Goal: Task Accomplishment & Management: Use online tool/utility

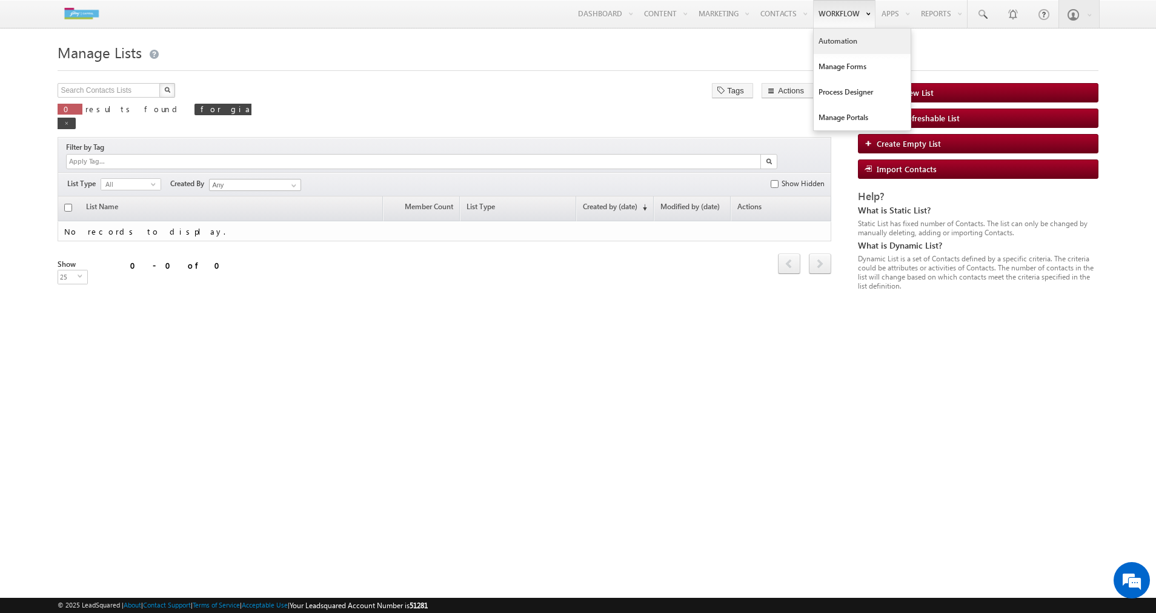
click at [840, 47] on link "Automation" at bounding box center [862, 40] width 97 height 25
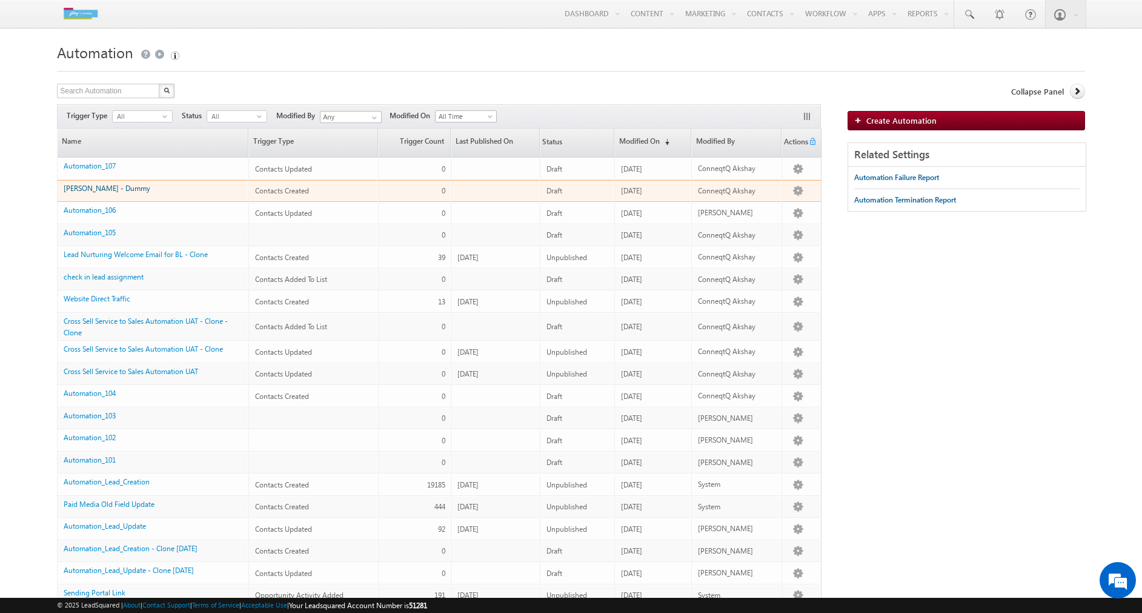
click at [104, 188] on link "[PERSON_NAME] - Dummy" at bounding box center [107, 188] width 87 height 9
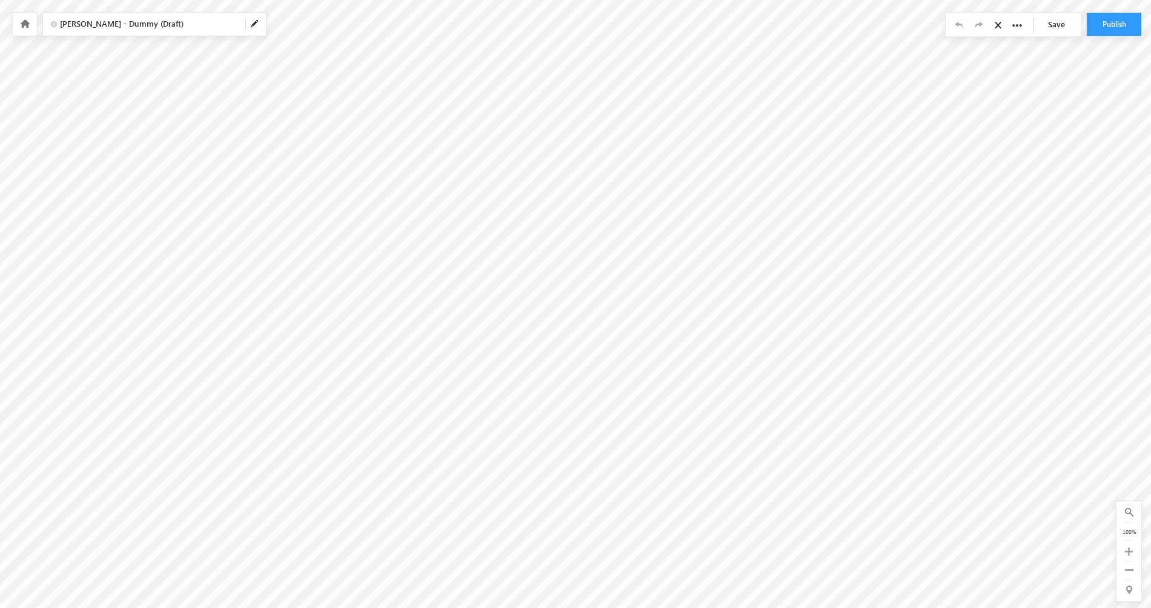
scroll to position [187, 0]
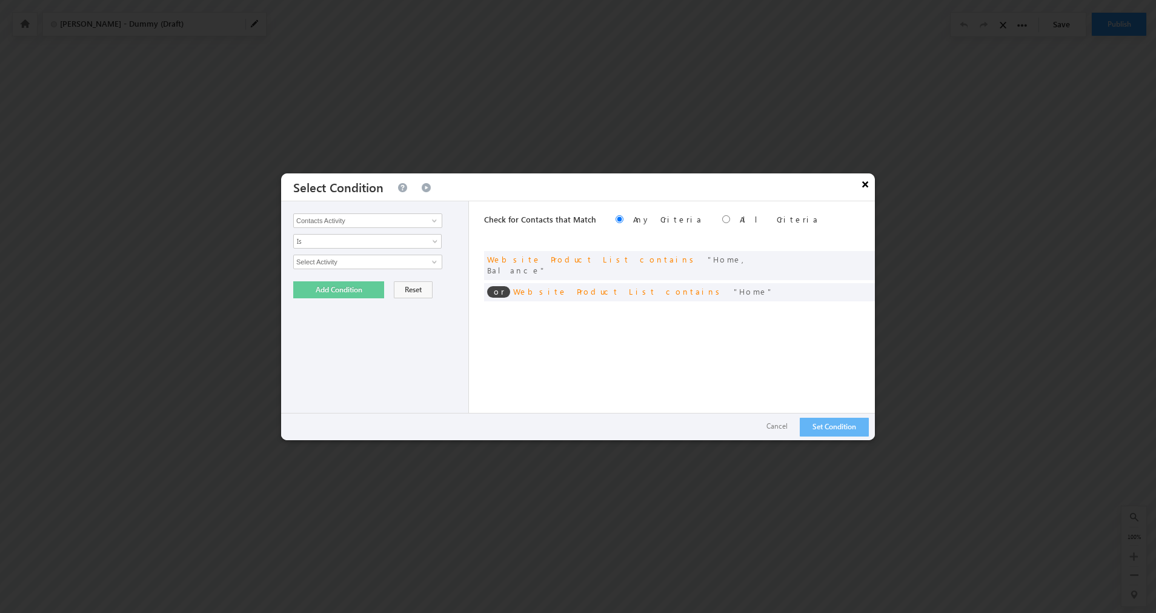
click at [868, 180] on button "×" at bounding box center [865, 183] width 19 height 21
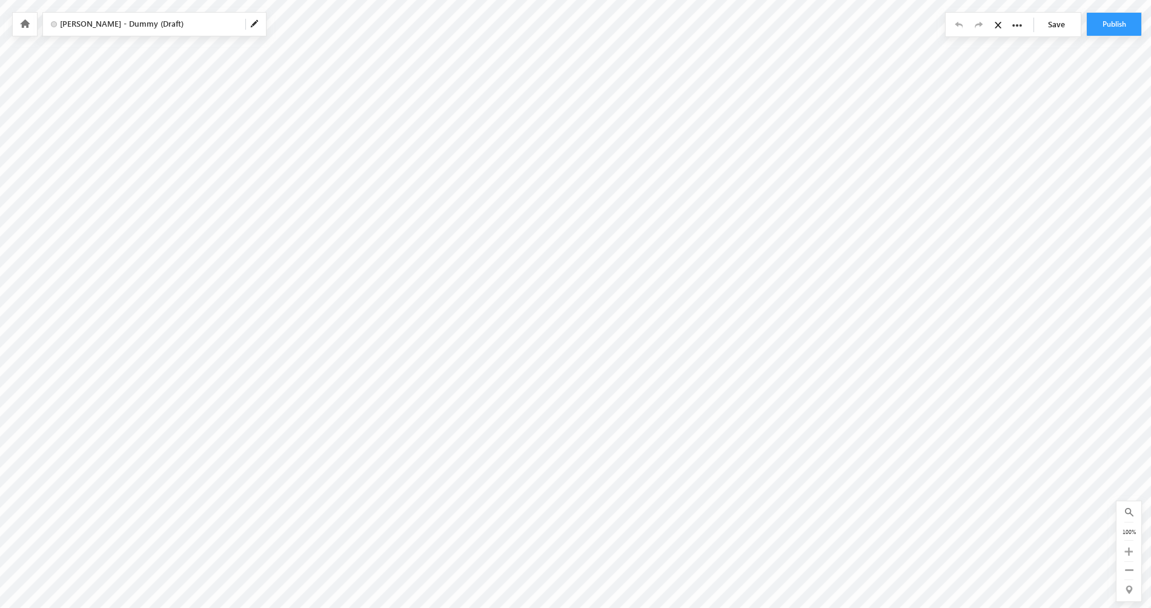
scroll to position [187, 135]
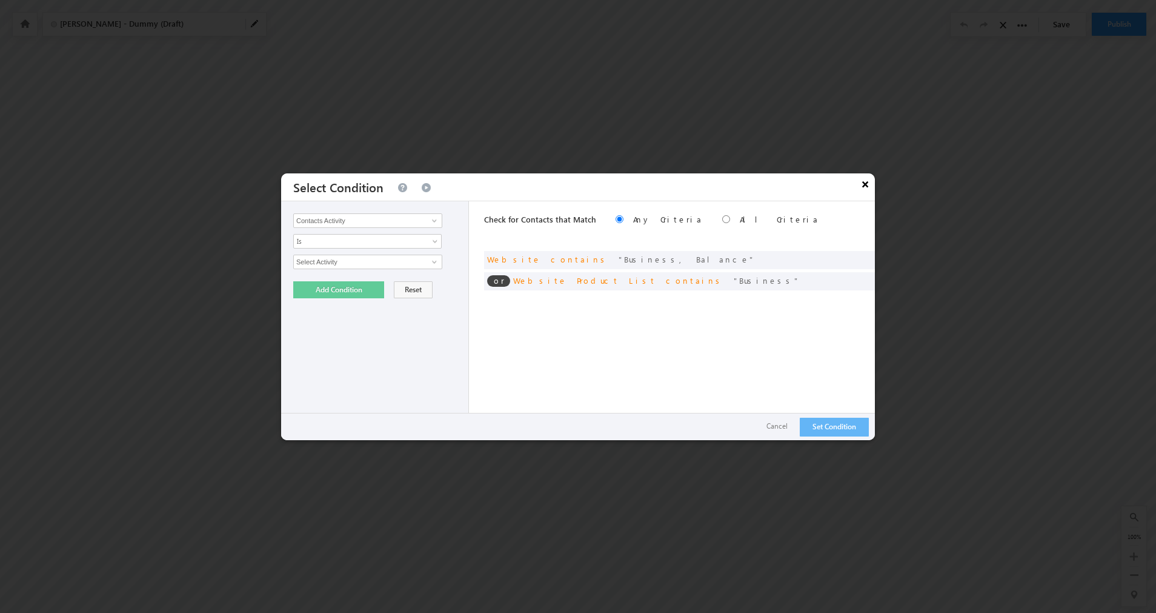
click at [865, 184] on button "×" at bounding box center [865, 183] width 19 height 21
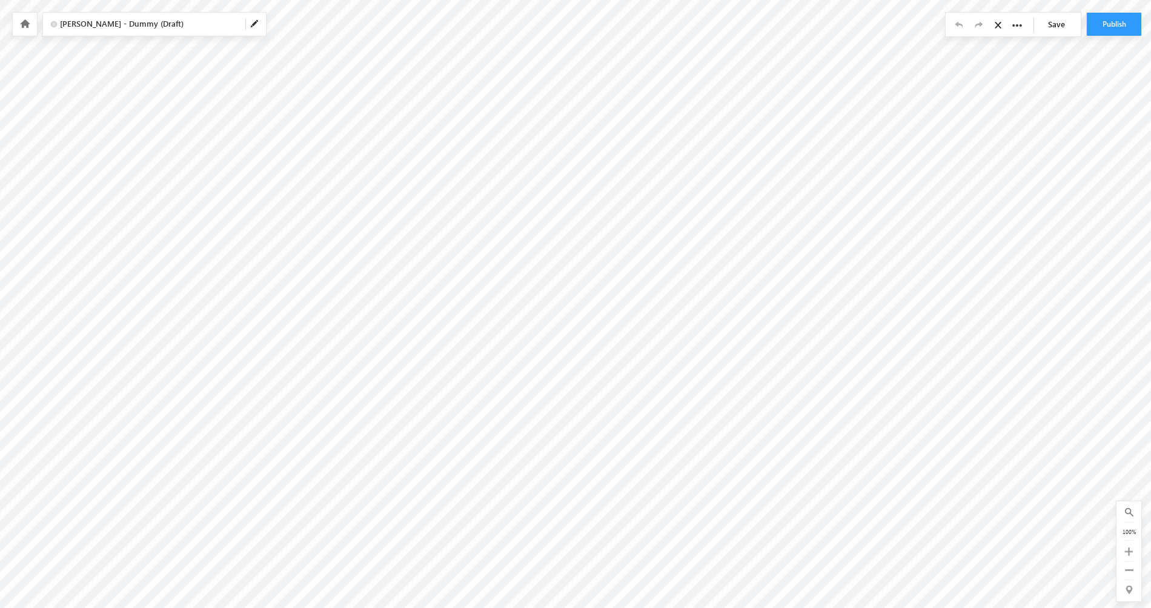
scroll to position [187, 383]
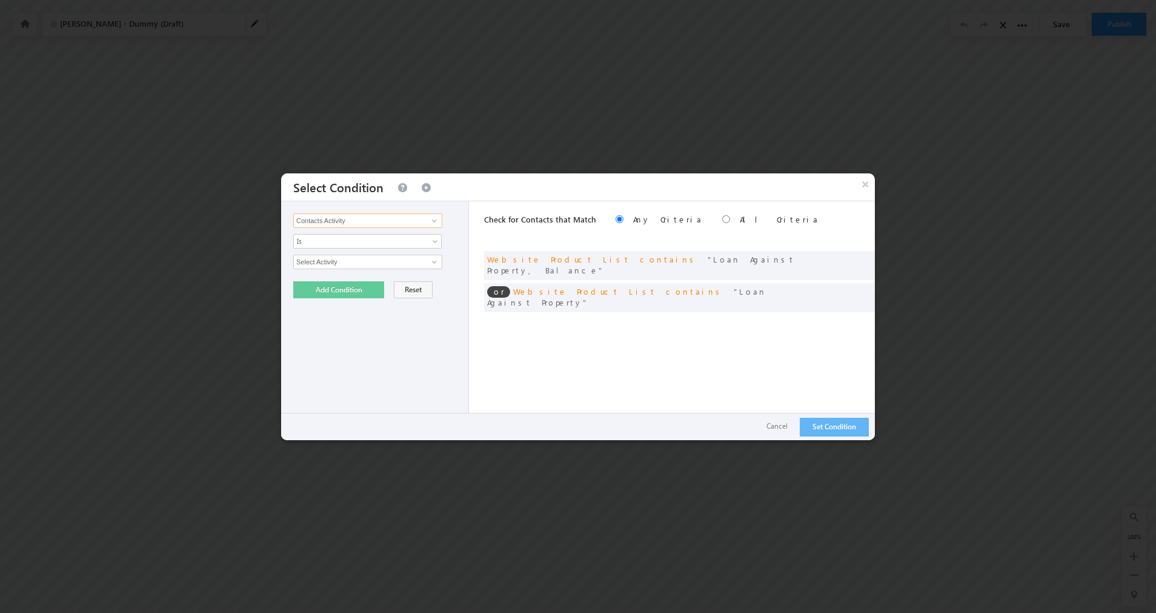
click at [417, 221] on input "Contacts Activity" at bounding box center [367, 220] width 149 height 15
click at [391, 279] on link "Website Product List" at bounding box center [367, 283] width 149 height 14
type input "Website Product List"
click at [388, 242] on span "Is" at bounding box center [359, 241] width 131 height 11
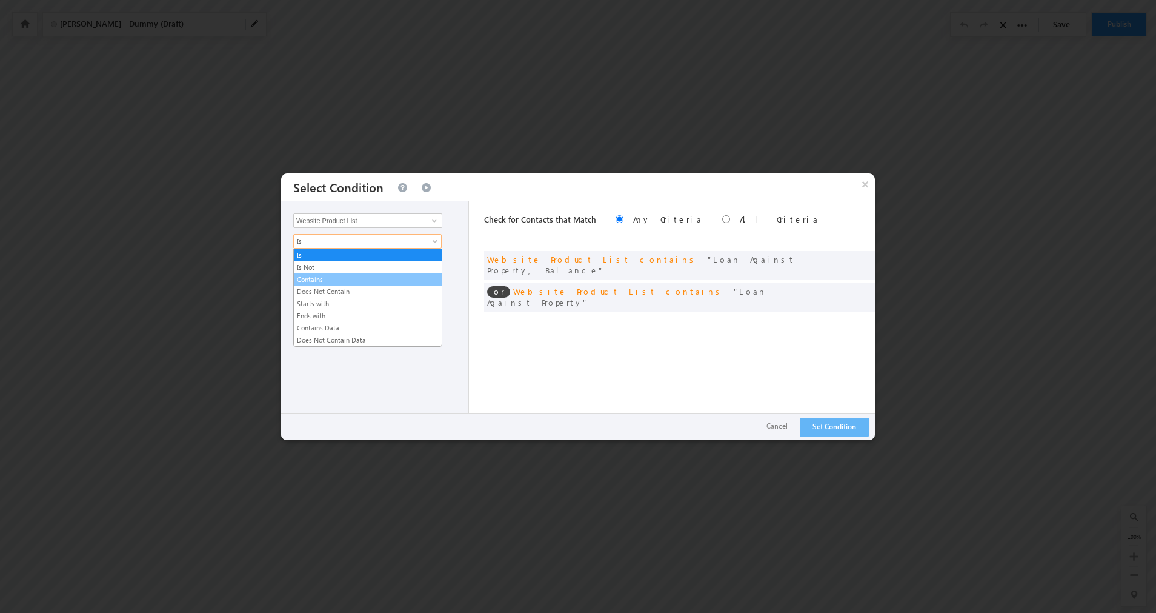
click at [378, 278] on link "Contains" at bounding box center [368, 279] width 148 height 11
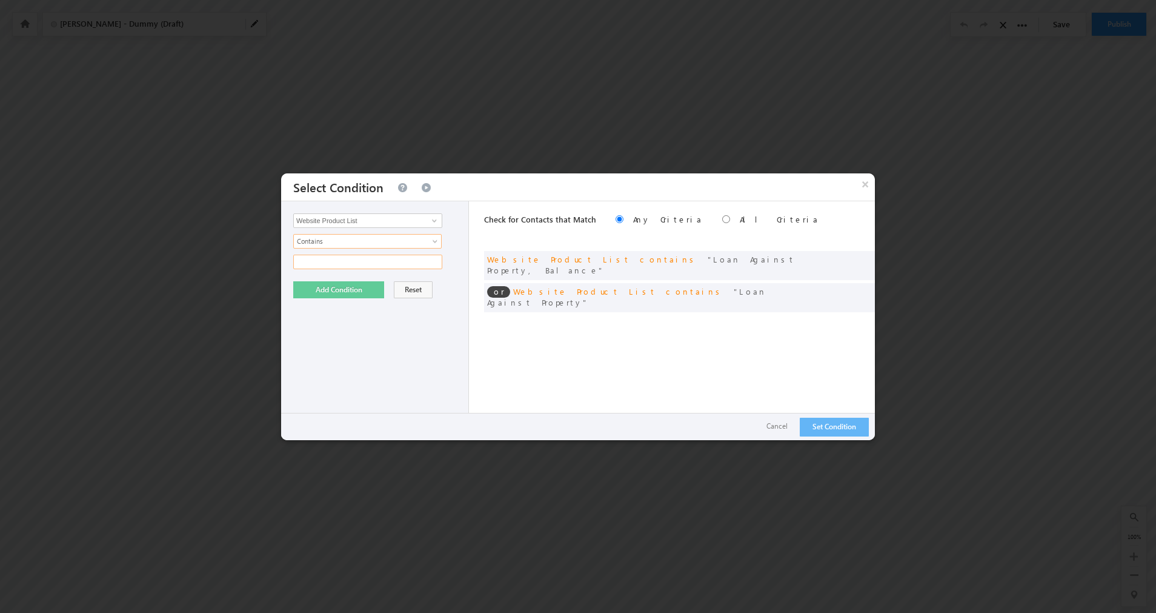
click at [359, 263] on input "text" at bounding box center [367, 262] width 149 height 15
drag, startPoint x: 593, startPoint y: 261, endPoint x: 703, endPoint y: 262, distance: 110.3
click at [703, 262] on span "Loan Against Property, Balance" at bounding box center [641, 264] width 308 height 21
copy span "Loan Against Property, Balance"
click at [342, 262] on input "text" at bounding box center [367, 262] width 149 height 15
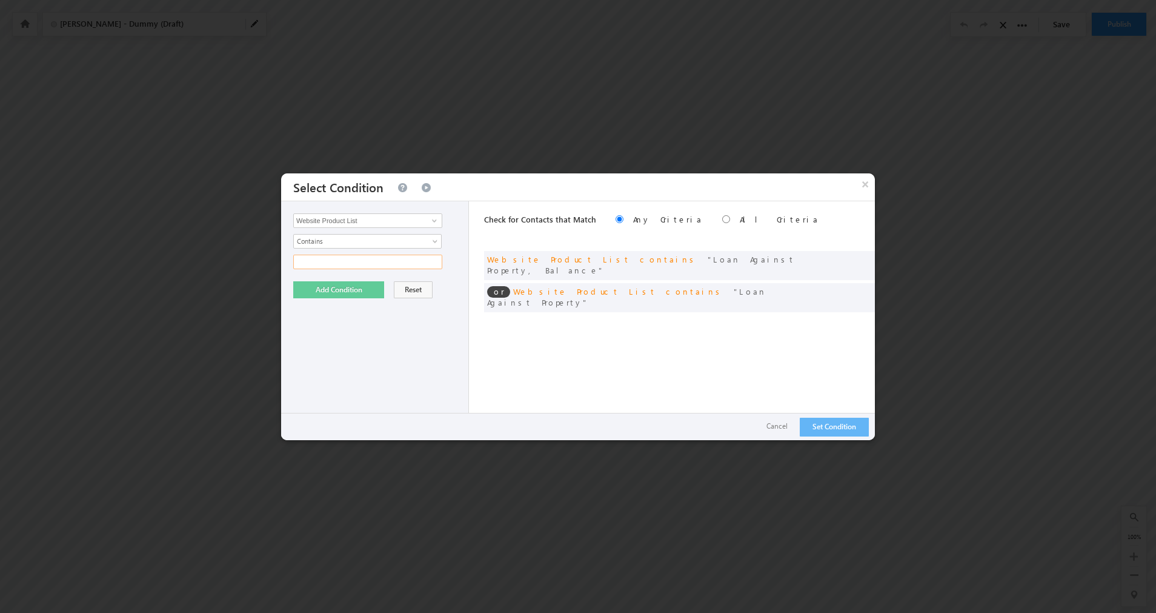
paste input "Loan Against Property, Balance"
type input "Loan Against Property, Plot"
click at [366, 287] on button "Add Condition" at bounding box center [338, 289] width 91 height 17
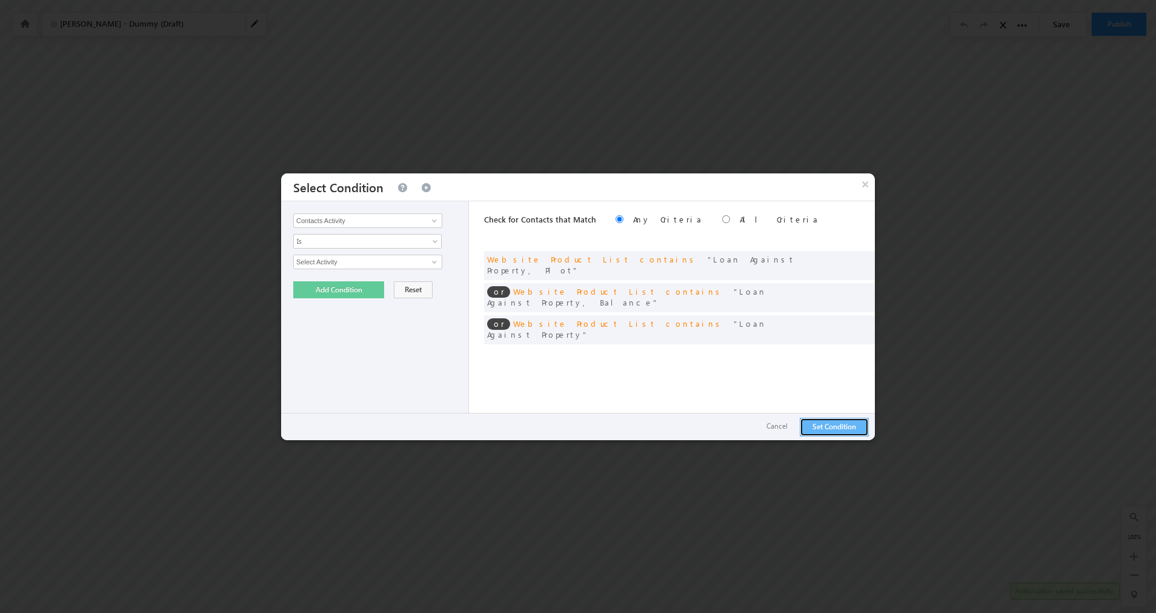
click at [854, 422] on button "Set Condition" at bounding box center [834, 427] width 69 height 19
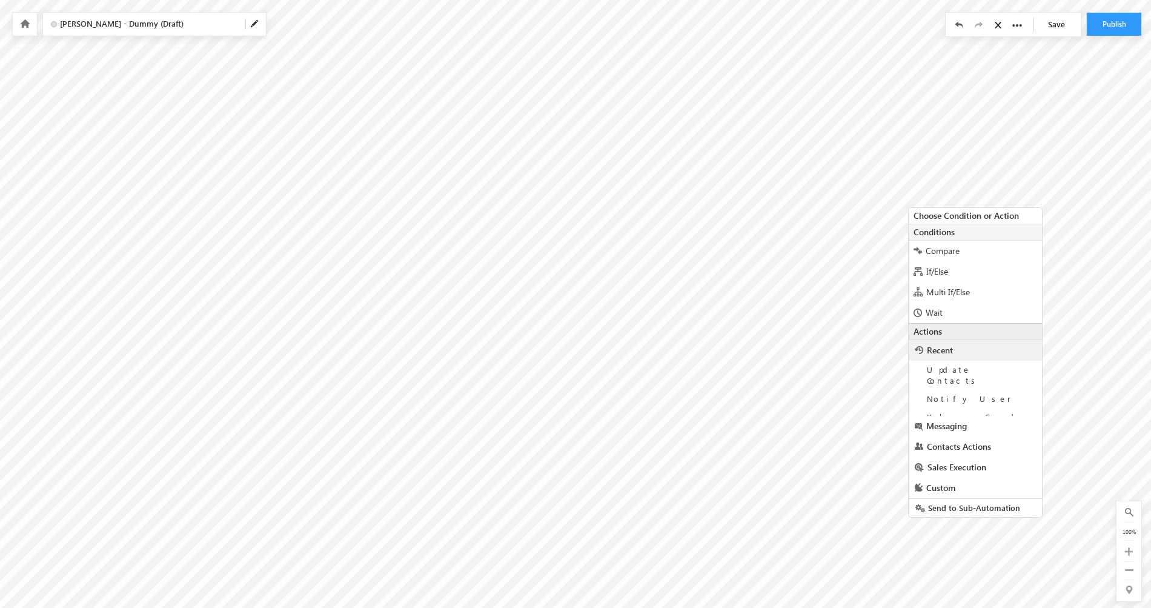
scroll to position [192, 383]
click at [958, 437] on span "Messaging" at bounding box center [947, 443] width 41 height 12
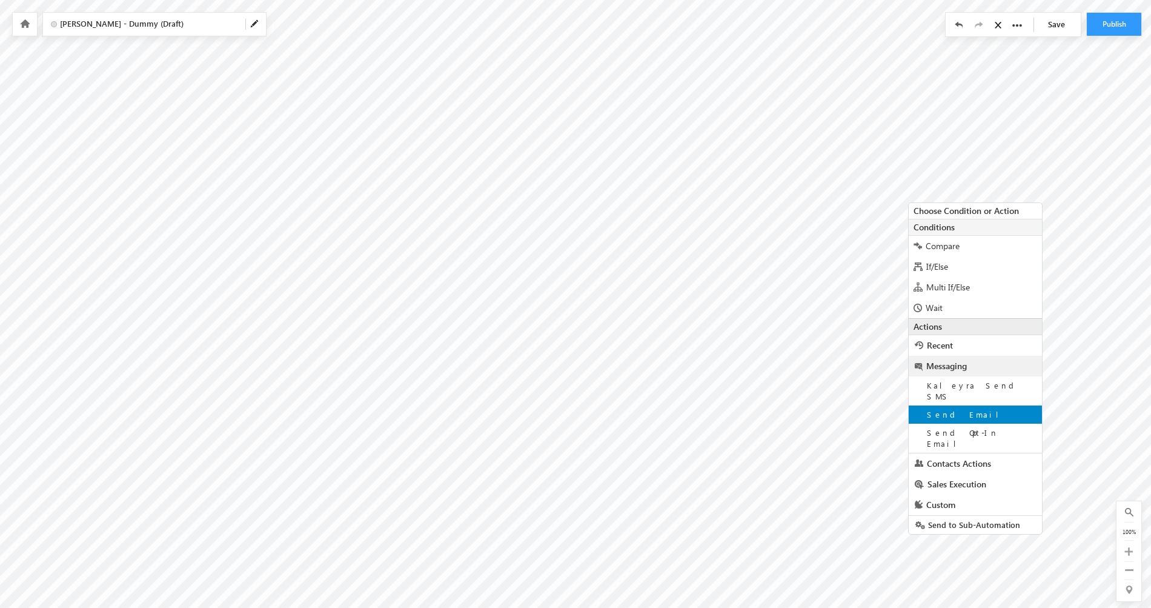
click at [959, 409] on span "Send Email" at bounding box center [967, 414] width 81 height 10
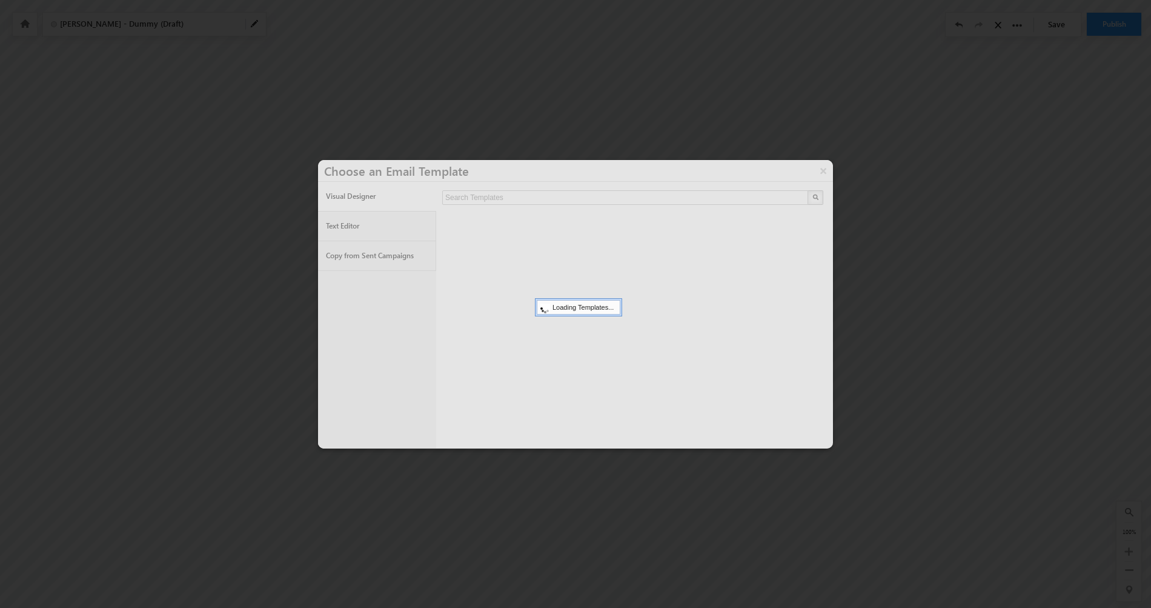
scroll to position [187, 383]
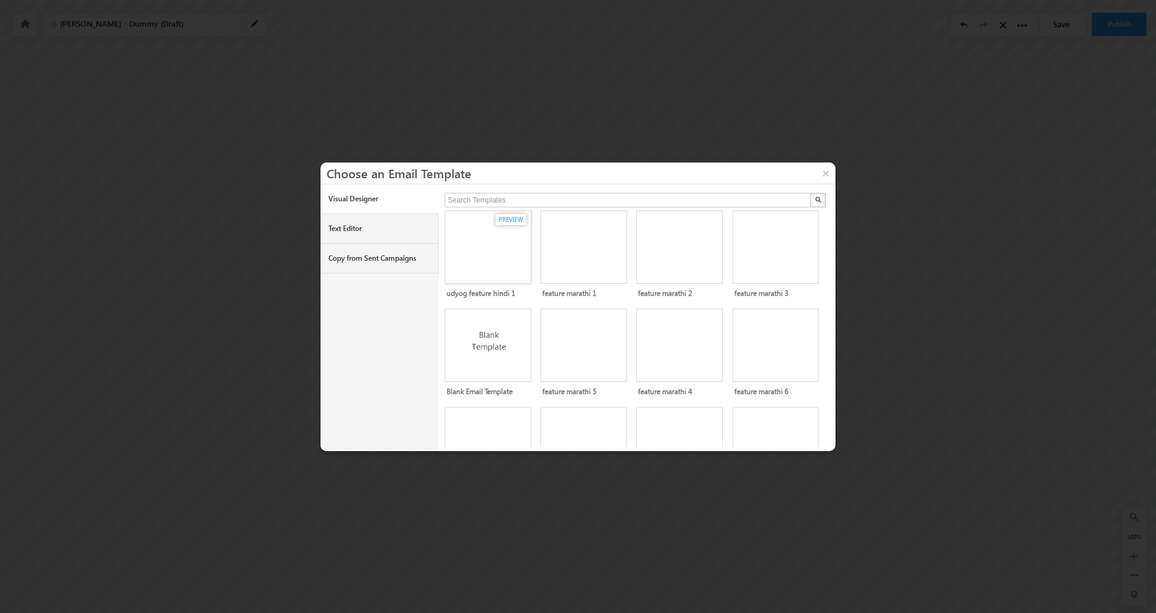
click at [495, 251] on img at bounding box center [490, 243] width 80 height 56
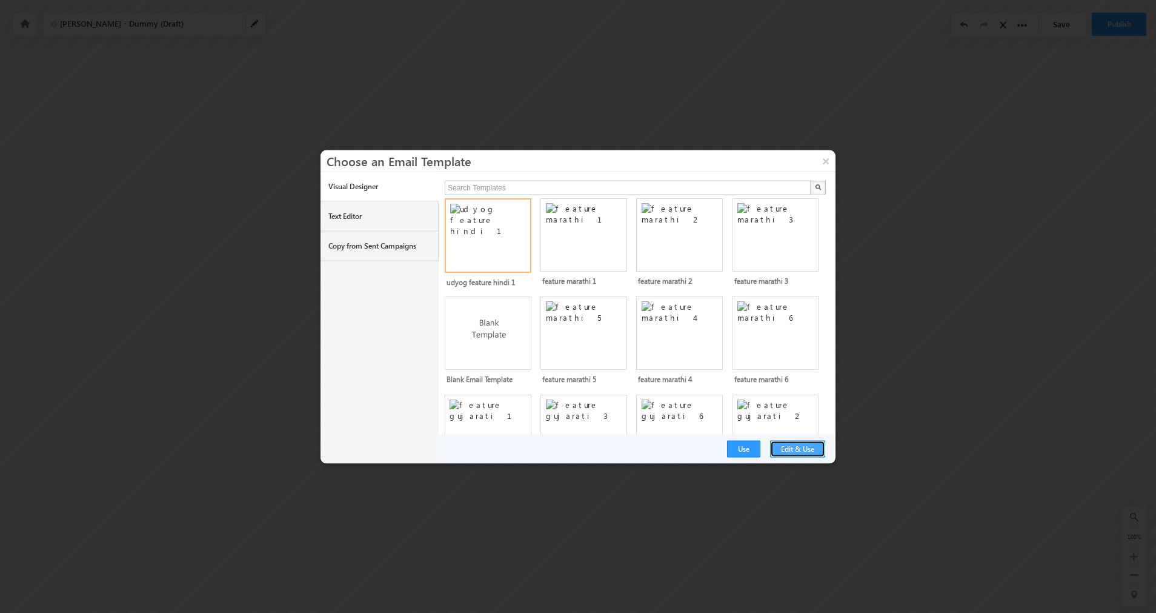
click at [794, 454] on button "Edit & Use" at bounding box center [797, 448] width 55 height 17
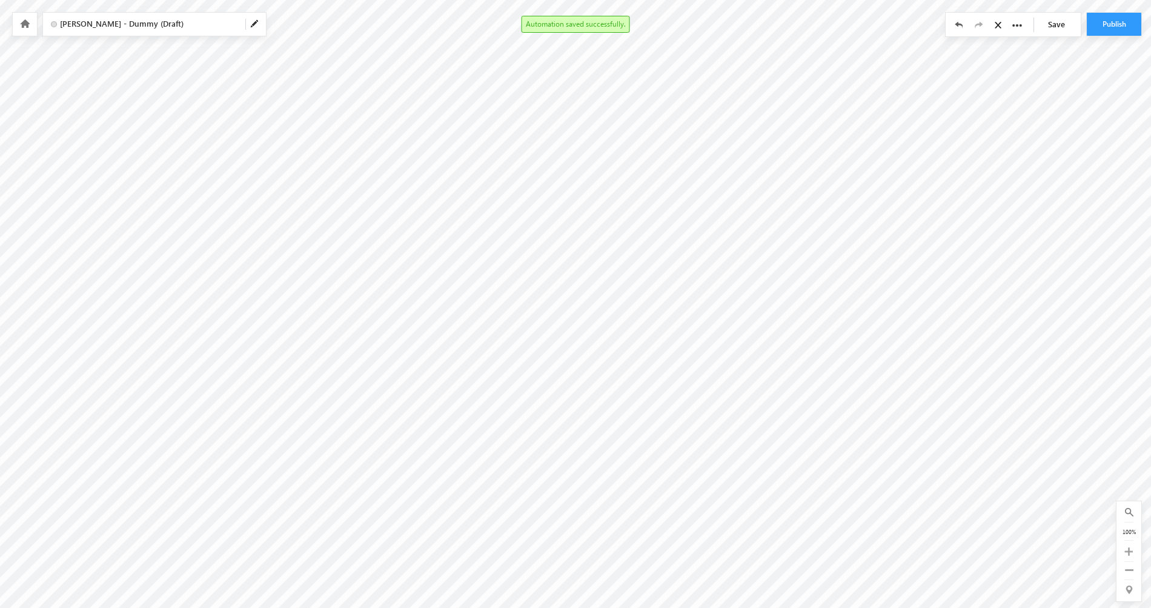
scroll to position [0, 676]
click at [1119, 19] on button "Publish" at bounding box center [1114, 24] width 55 height 23
click at [1117, 21] on button "Publish" at bounding box center [1114, 24] width 55 height 23
click at [1107, 22] on button "Publish" at bounding box center [1114, 24] width 55 height 23
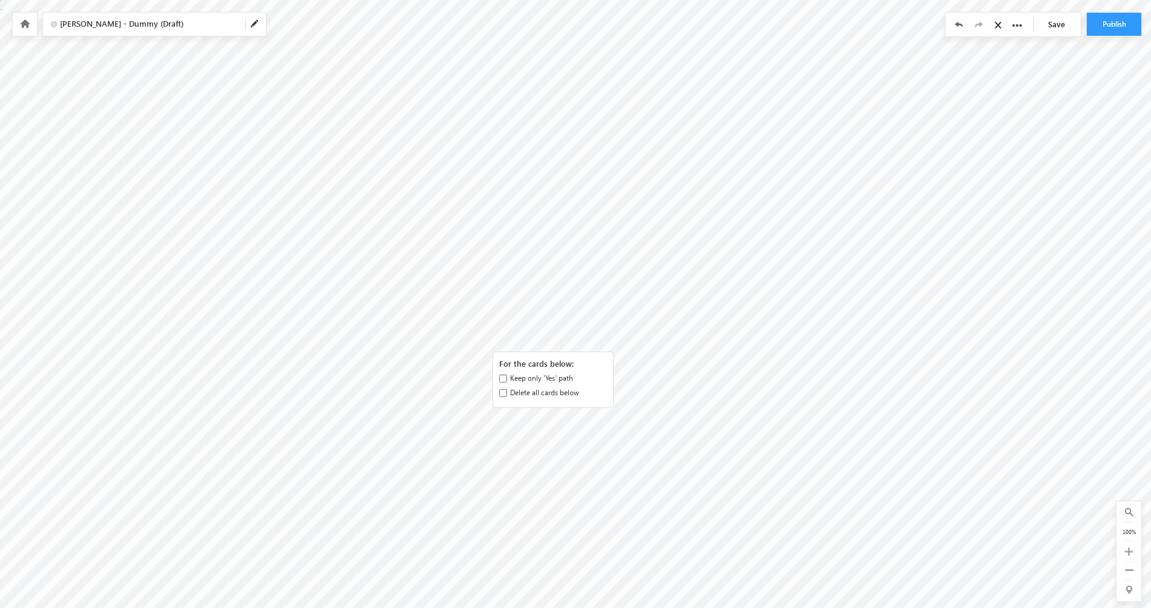
click at [486, 359] on div "For the cards below: Keep only 'Yes' path Delete all cards below" at bounding box center [553, 382] width 135 height 74
click at [505, 395] on input "Delete all cards below" at bounding box center [503, 393] width 8 height 8
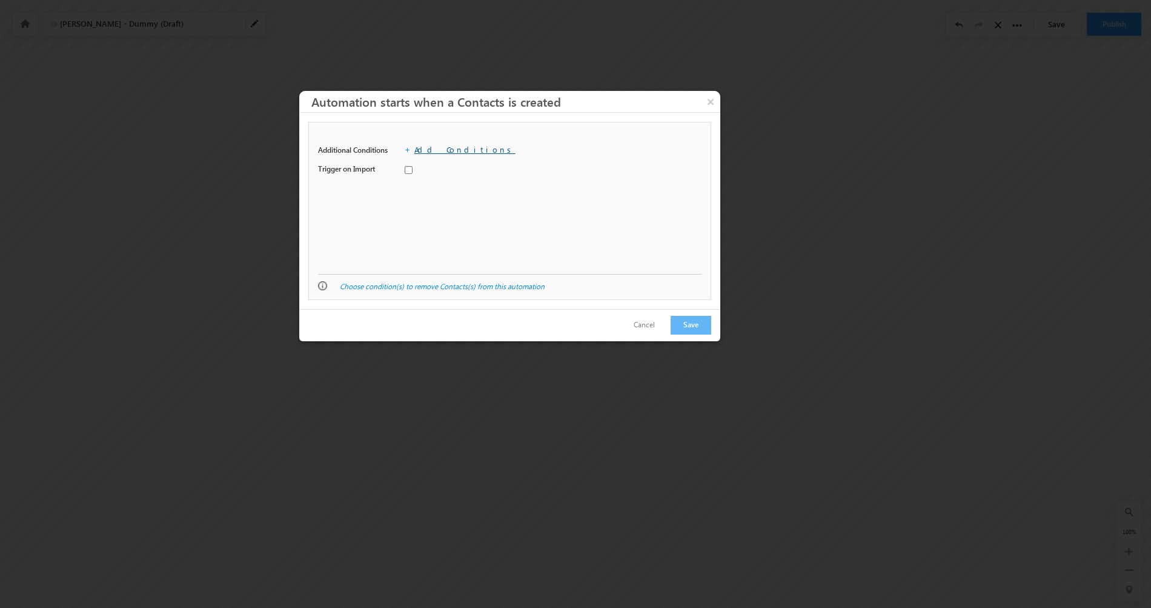
click at [432, 153] on link "Add Conditions" at bounding box center [464, 149] width 101 height 10
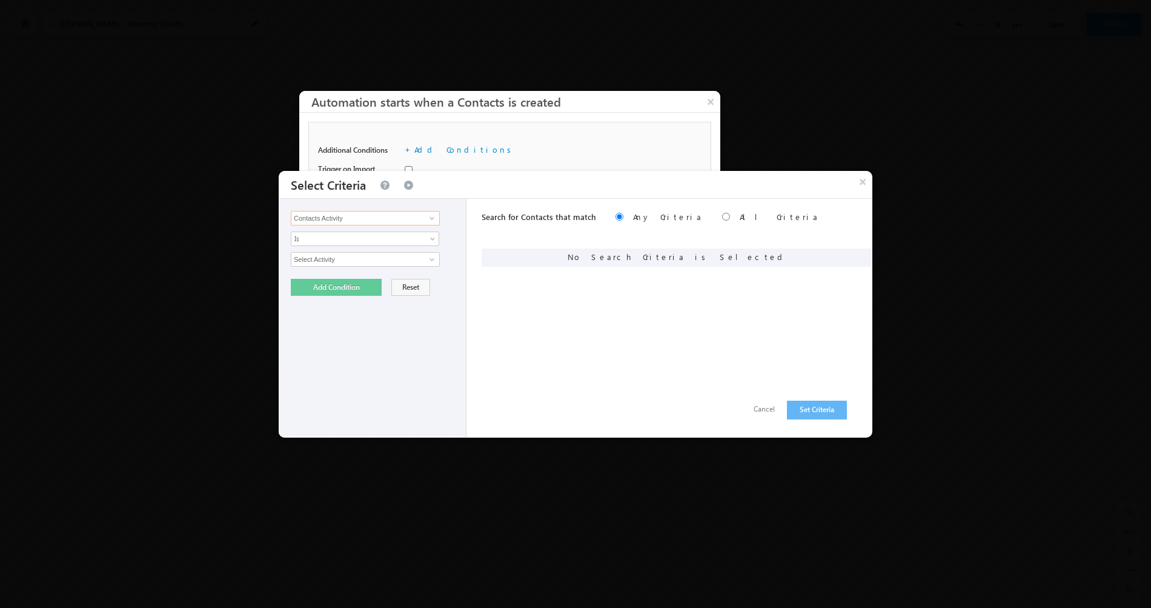
click at [405, 221] on input "Contacts Activity" at bounding box center [365, 218] width 149 height 15
click at [373, 270] on link "Website Product List" at bounding box center [365, 268] width 149 height 14
type input "Website Product List"
click at [367, 246] on div "Contacts Activity Task Sales Group Prospect Id ABB Address 1 Address 2 Address …" at bounding box center [373, 318] width 188 height 239
click at [363, 242] on span "Is" at bounding box center [356, 238] width 131 height 11
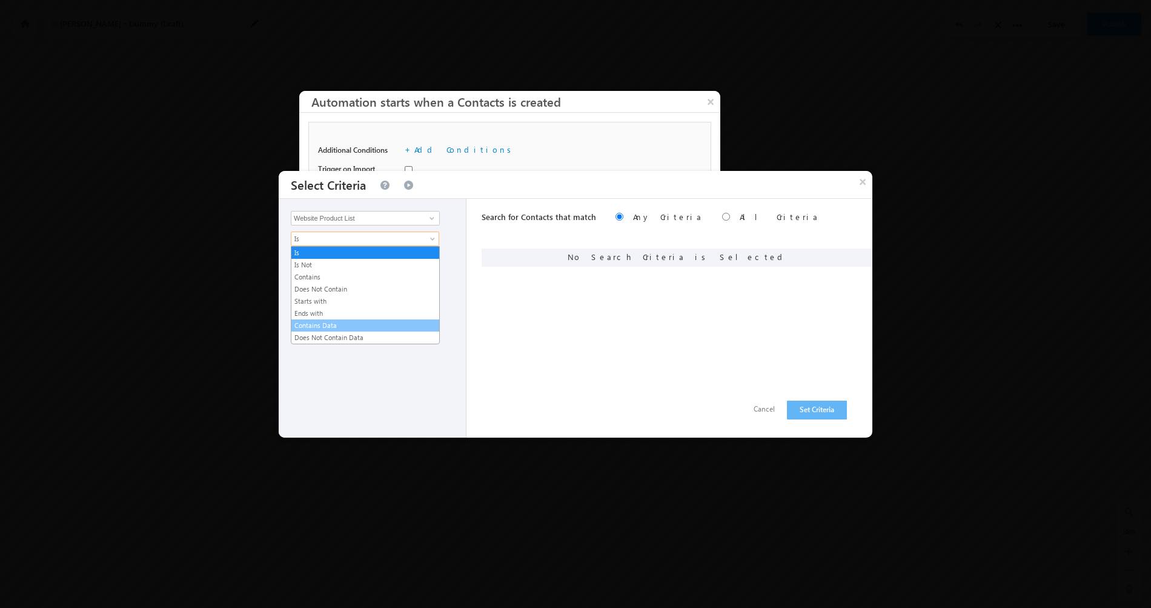
click at [361, 329] on link "Contains Data" at bounding box center [365, 325] width 148 height 11
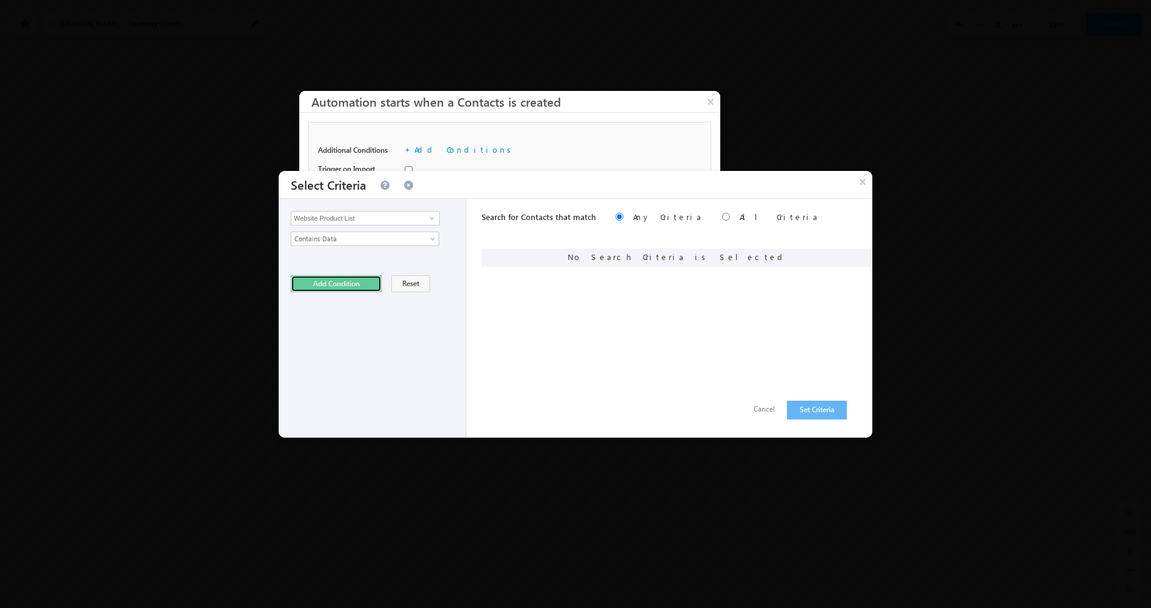
click at [350, 289] on button "Add Condition" at bounding box center [336, 283] width 91 height 17
click at [817, 408] on button "Set Criteria" at bounding box center [817, 410] width 60 height 19
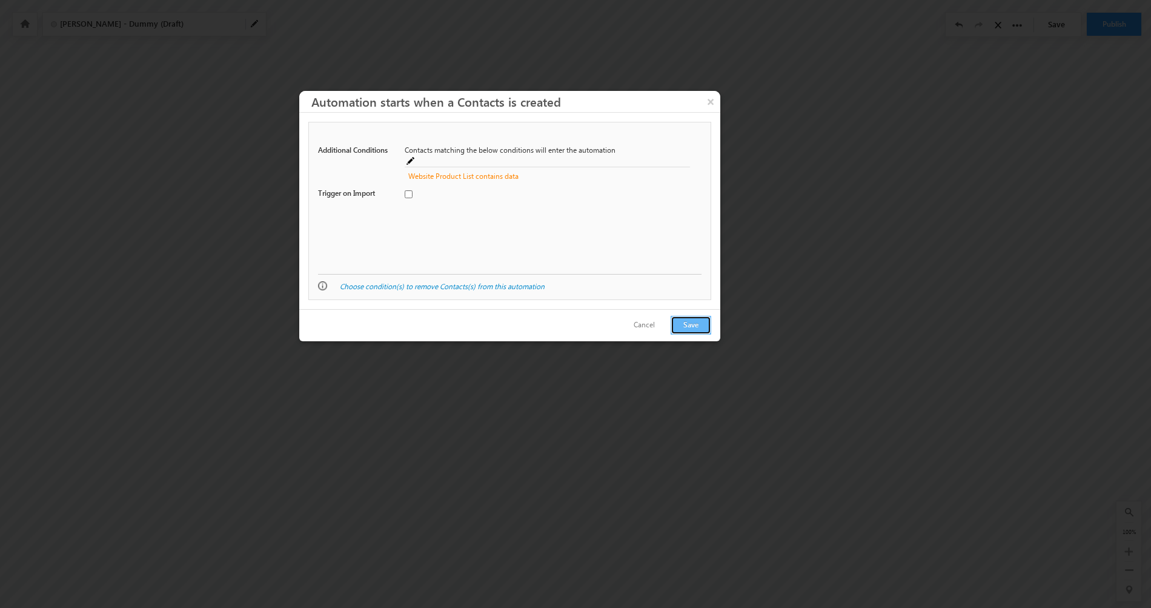
click at [691, 327] on button "Save" at bounding box center [691, 325] width 41 height 19
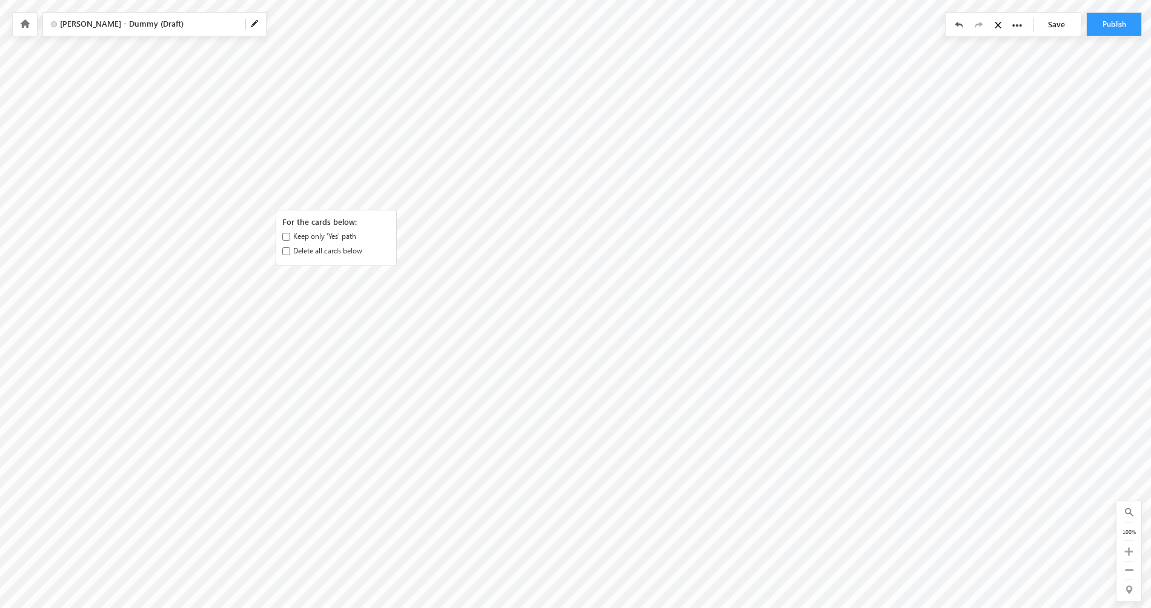
click at [269, 212] on div "For the cards below: Keep only 'Yes' path Delete all cards below" at bounding box center [336, 240] width 135 height 74
click at [285, 232] on input "Keep only 'Yes' path" at bounding box center [283, 233] width 8 height 8
click at [1119, 19] on button "Publish" at bounding box center [1114, 24] width 55 height 23
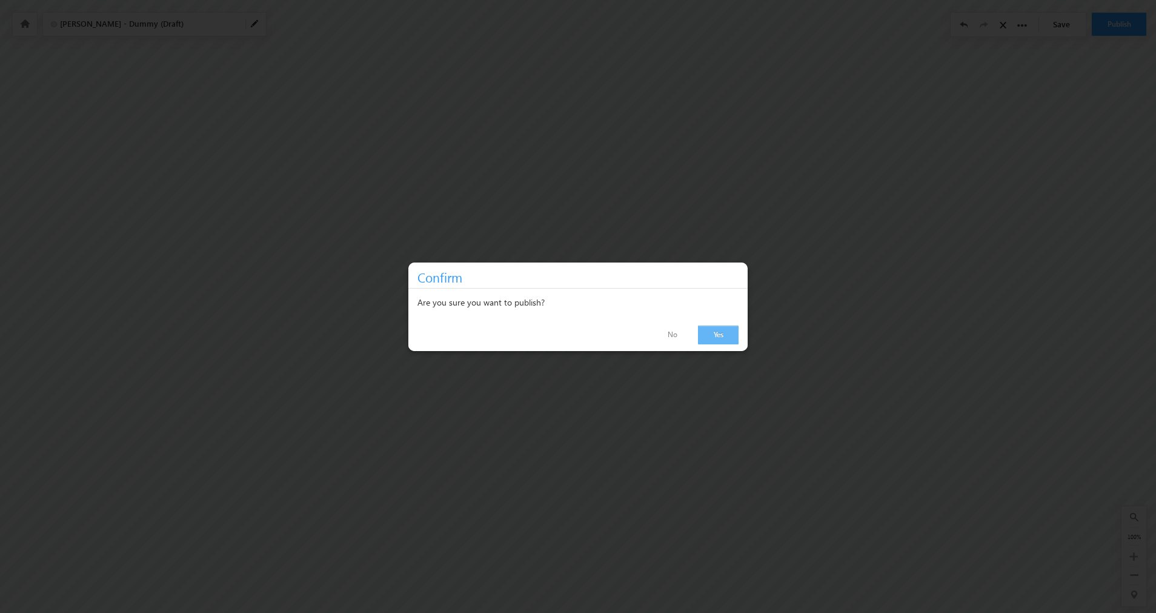
click at [714, 330] on link "Yes" at bounding box center [718, 334] width 41 height 19
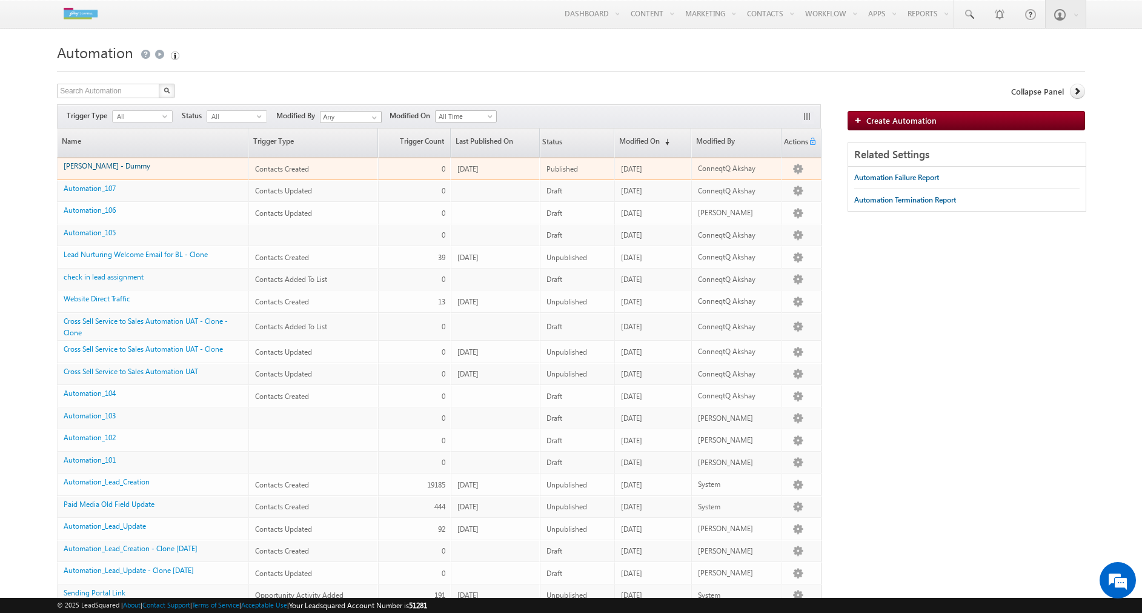
click at [111, 162] on link "[PERSON_NAME] - Dummy" at bounding box center [107, 165] width 87 height 9
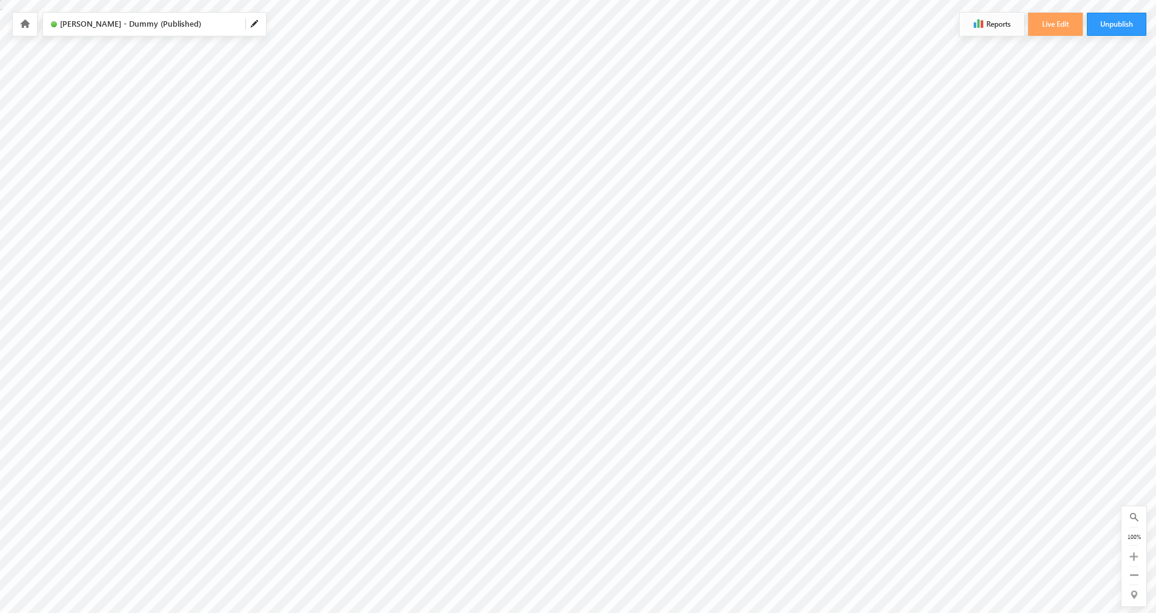
click at [989, 21] on button "Reports" at bounding box center [992, 24] width 64 height 23
click at [1046, 24] on button "Live Edit" at bounding box center [1055, 24] width 55 height 23
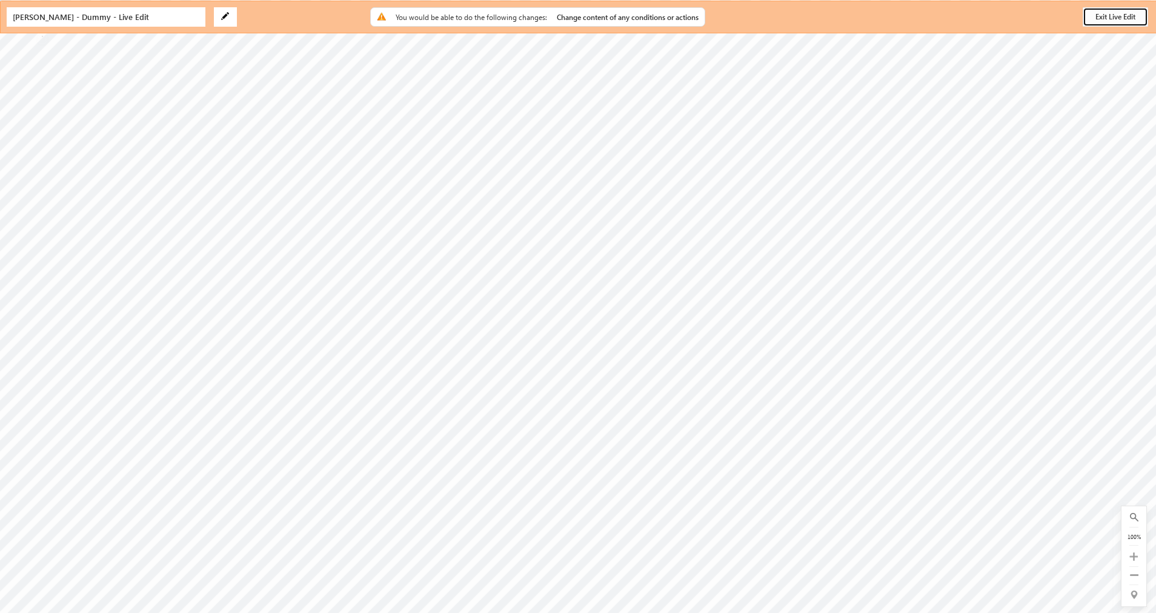
click at [1117, 18] on button "Exit Live Edit" at bounding box center [1115, 16] width 65 height 19
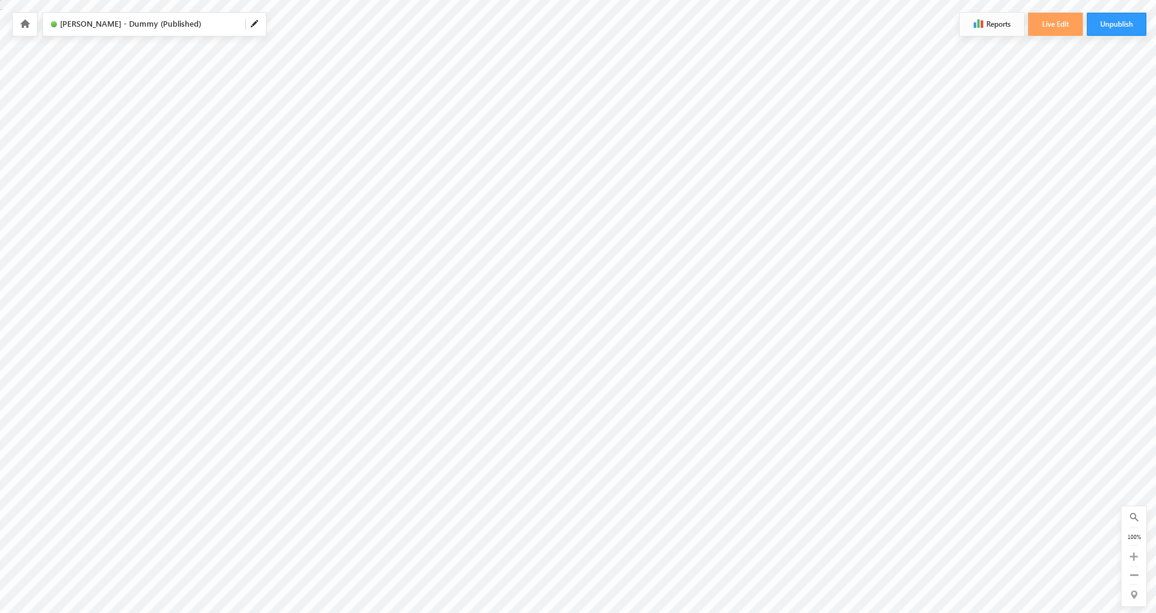
click at [976, 28] on button "Reports" at bounding box center [992, 24] width 64 height 23
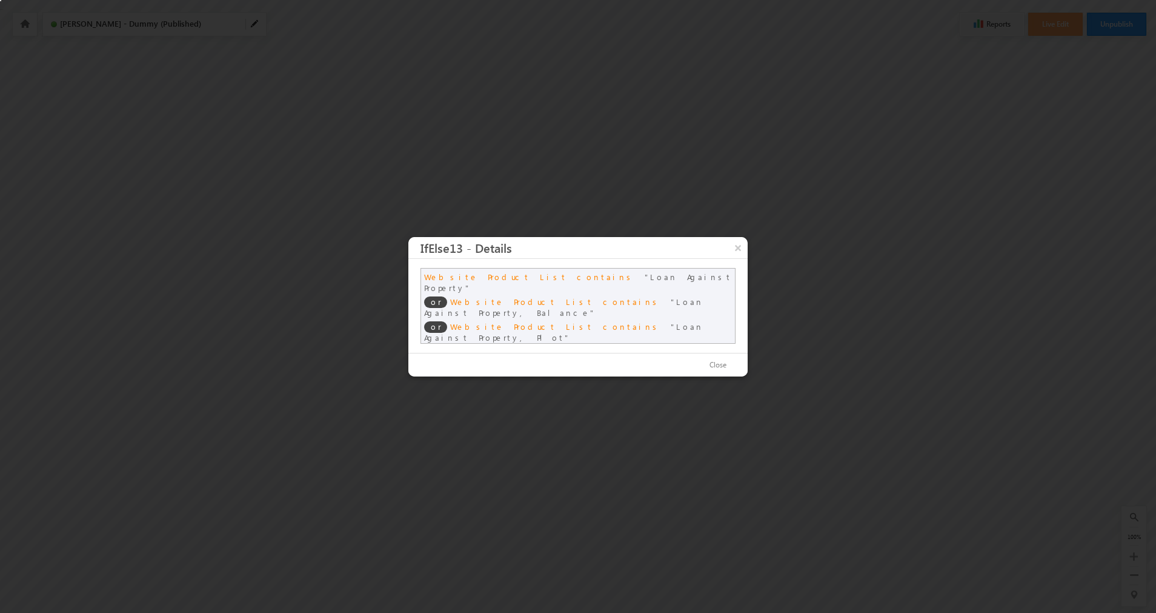
scroll to position [1, 0]
click at [811, 269] on div at bounding box center [578, 306] width 1156 height 613
click at [722, 356] on button "Close" at bounding box center [717, 365] width 41 height 18
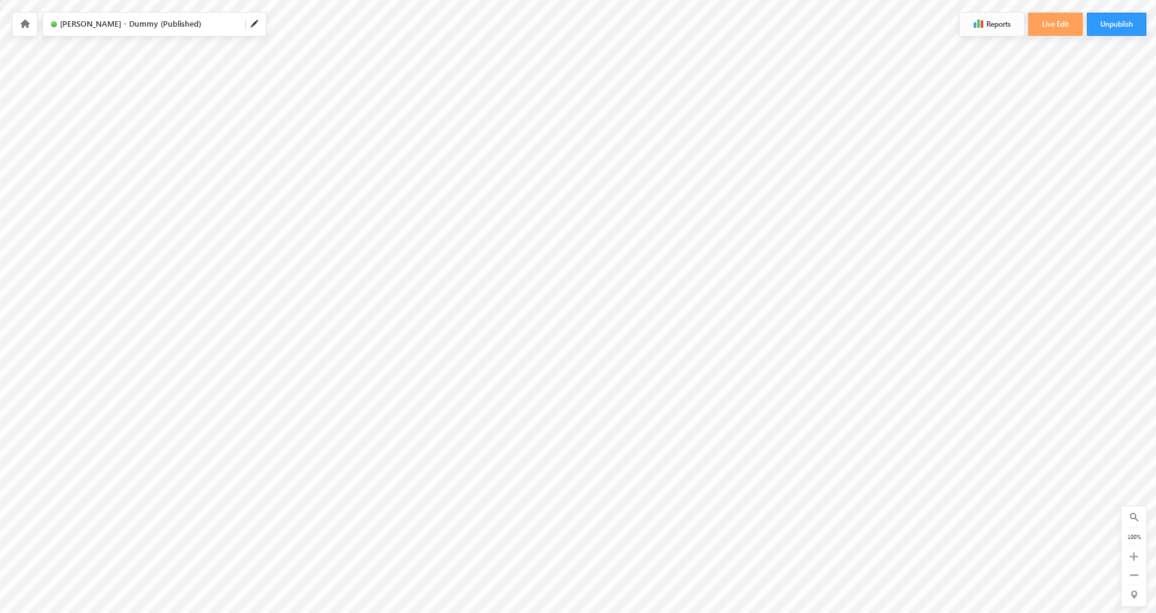
click at [1008, 33] on button "Reports" at bounding box center [992, 24] width 64 height 23
click at [999, 25] on button "Reports" at bounding box center [992, 24] width 64 height 23
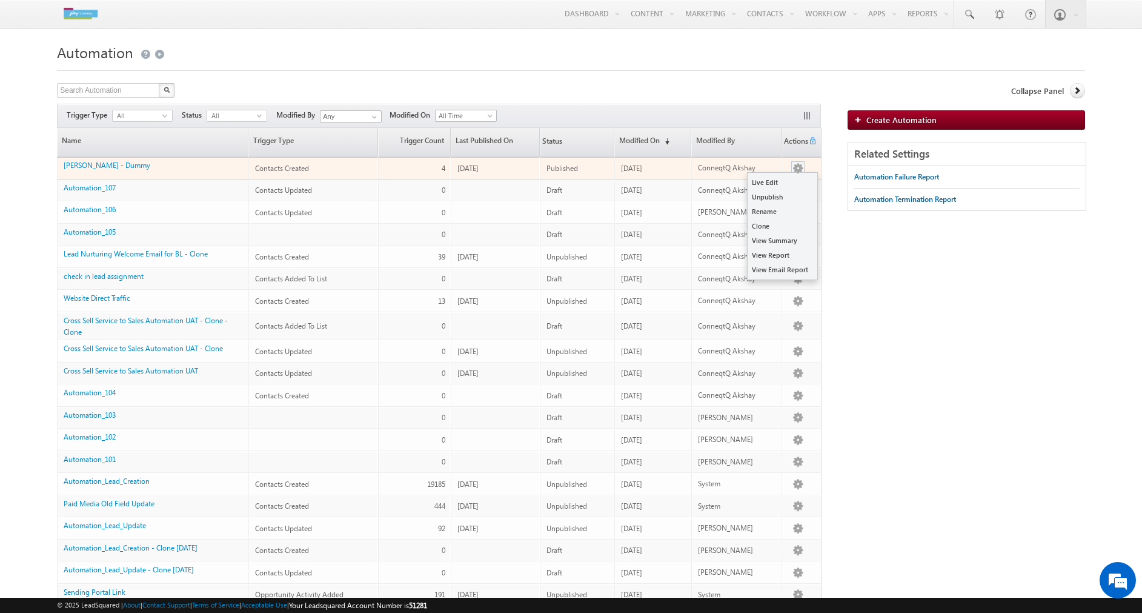
click at [804, 166] on div at bounding box center [797, 168] width 19 height 13
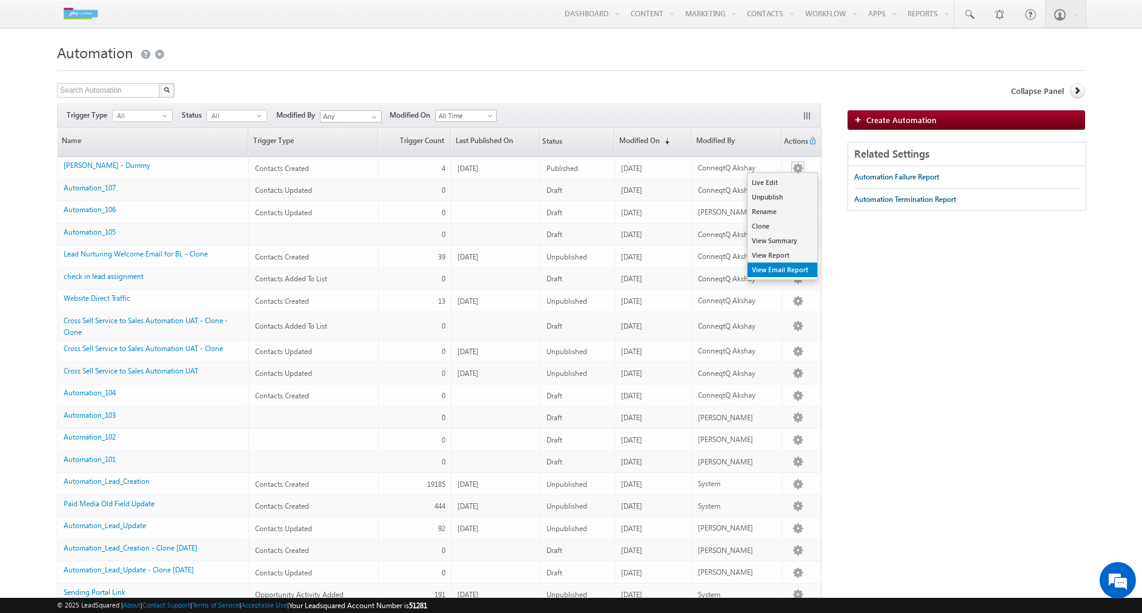
click at [765, 268] on link "View Email Report" at bounding box center [783, 269] width 70 height 15
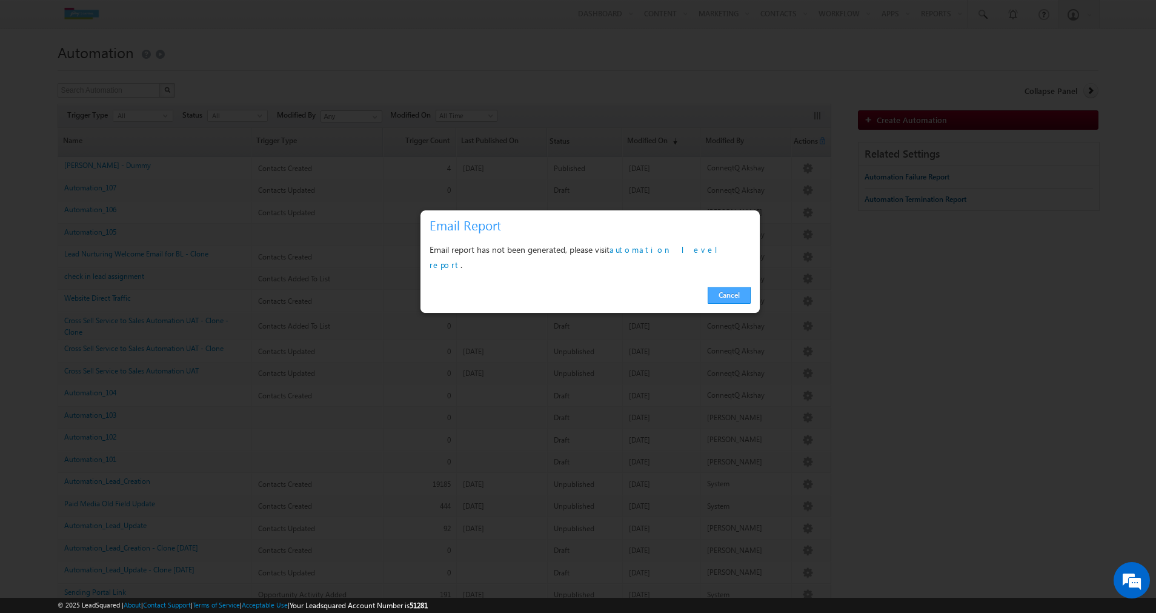
click at [720, 287] on link "Cancel" at bounding box center [729, 295] width 43 height 17
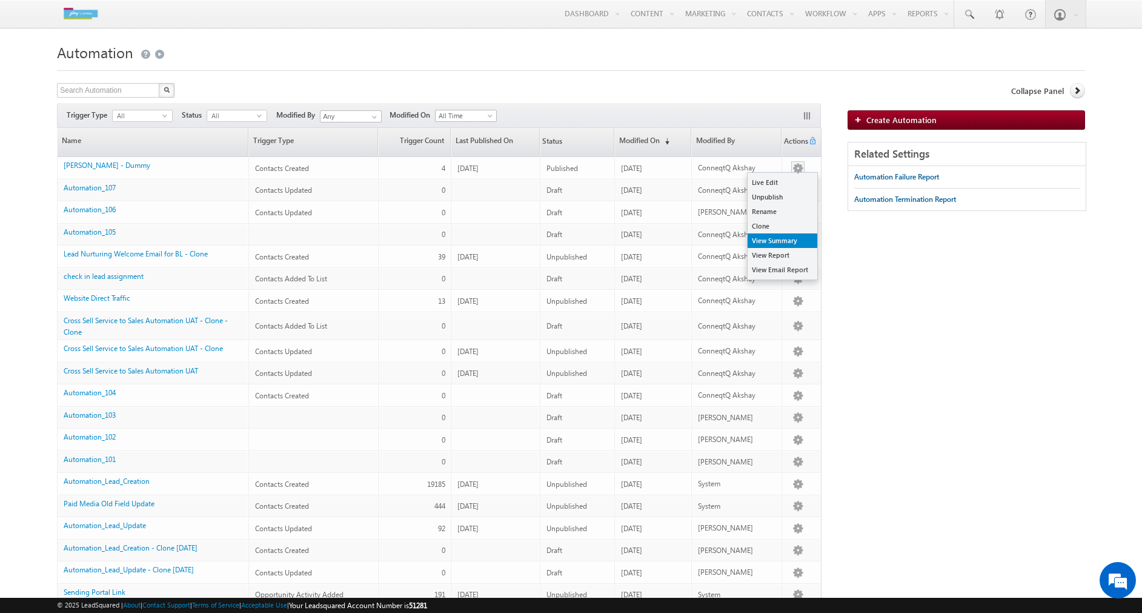
click at [773, 239] on link "View Summary" at bounding box center [783, 240] width 70 height 15
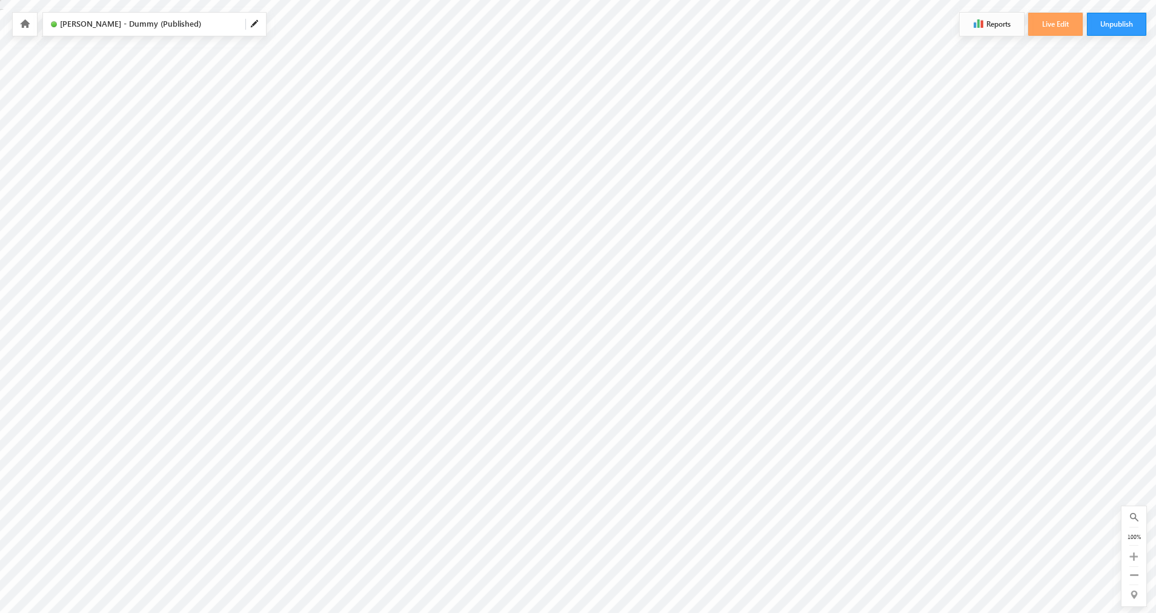
click at [987, 31] on button "Reports" at bounding box center [992, 24] width 64 height 23
